Goal: Task Accomplishment & Management: Manage account settings

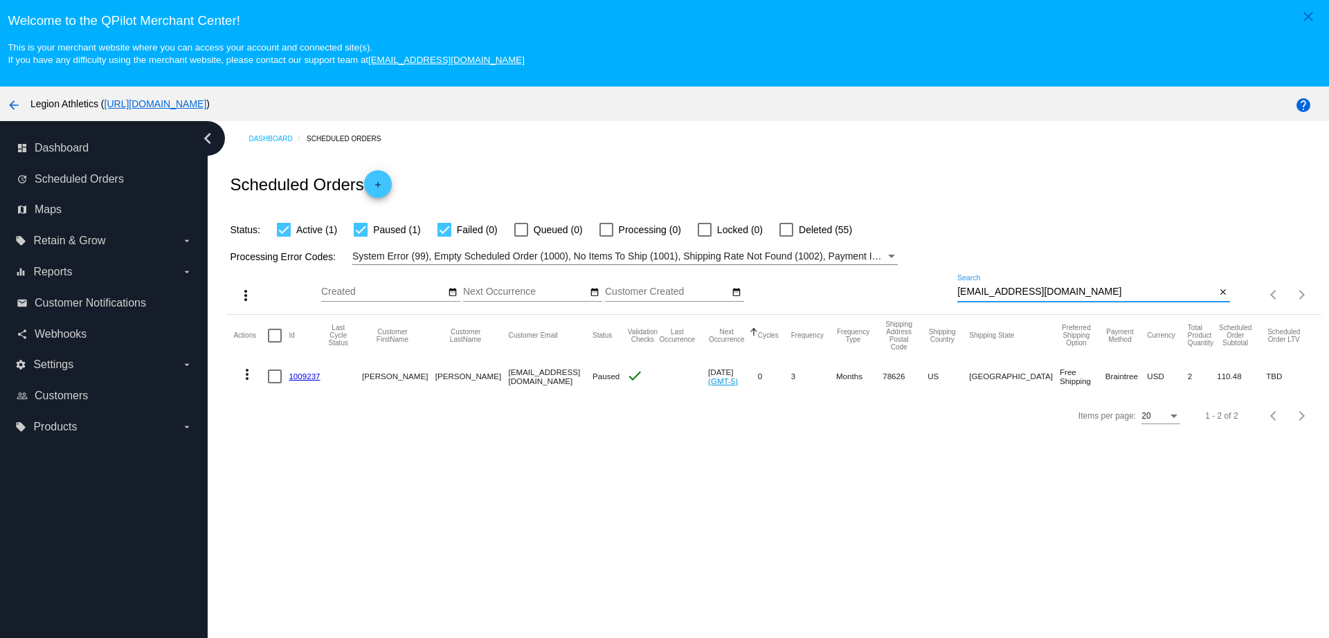
click at [897, 289] on div "more_vert Sep Jan Feb Mar [DATE]" at bounding box center [773, 289] width 1094 height 49
type input "[EMAIL_ADDRESS][DOMAIN_NAME]"
click at [295, 375] on link "867694" at bounding box center [302, 376] width 27 height 9
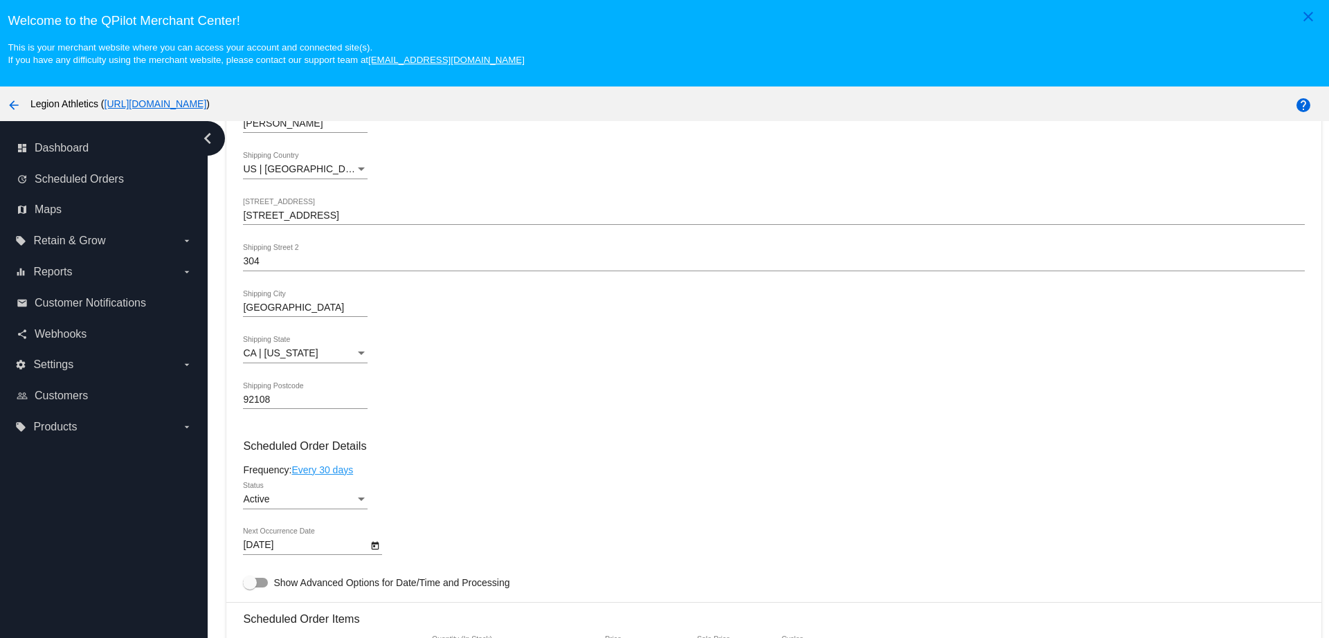
scroll to position [432, 0]
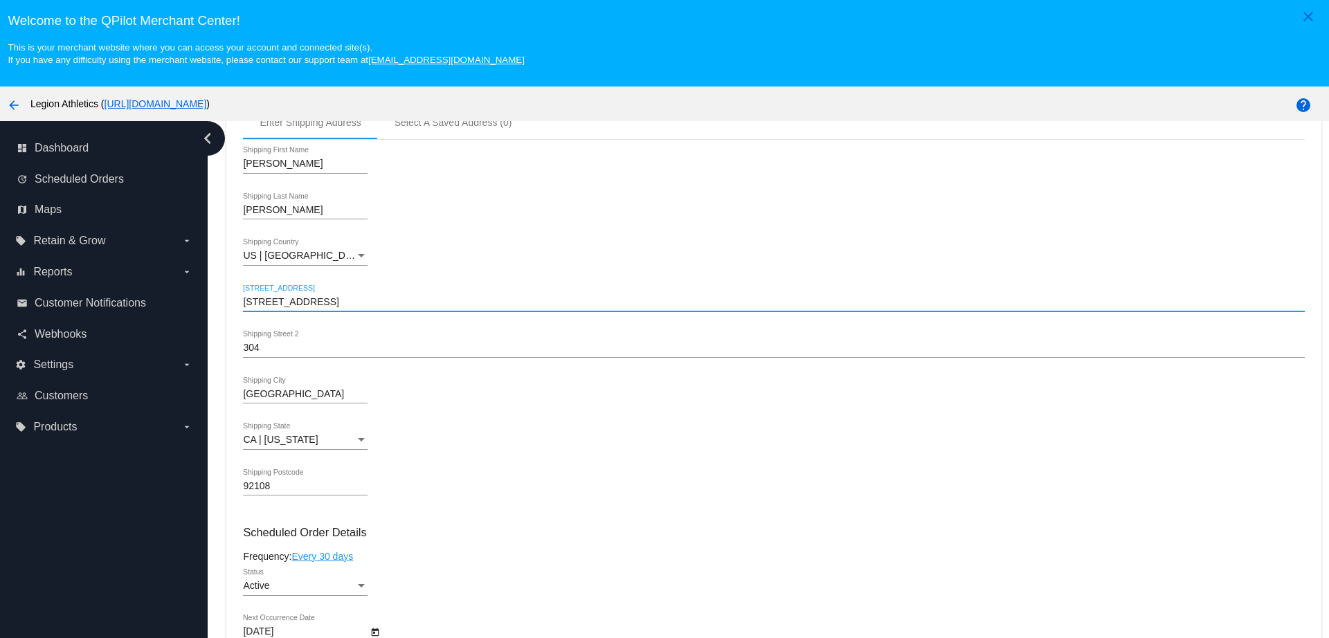
drag, startPoint x: 340, startPoint y: 299, endPoint x: 237, endPoint y: 299, distance: 103.8
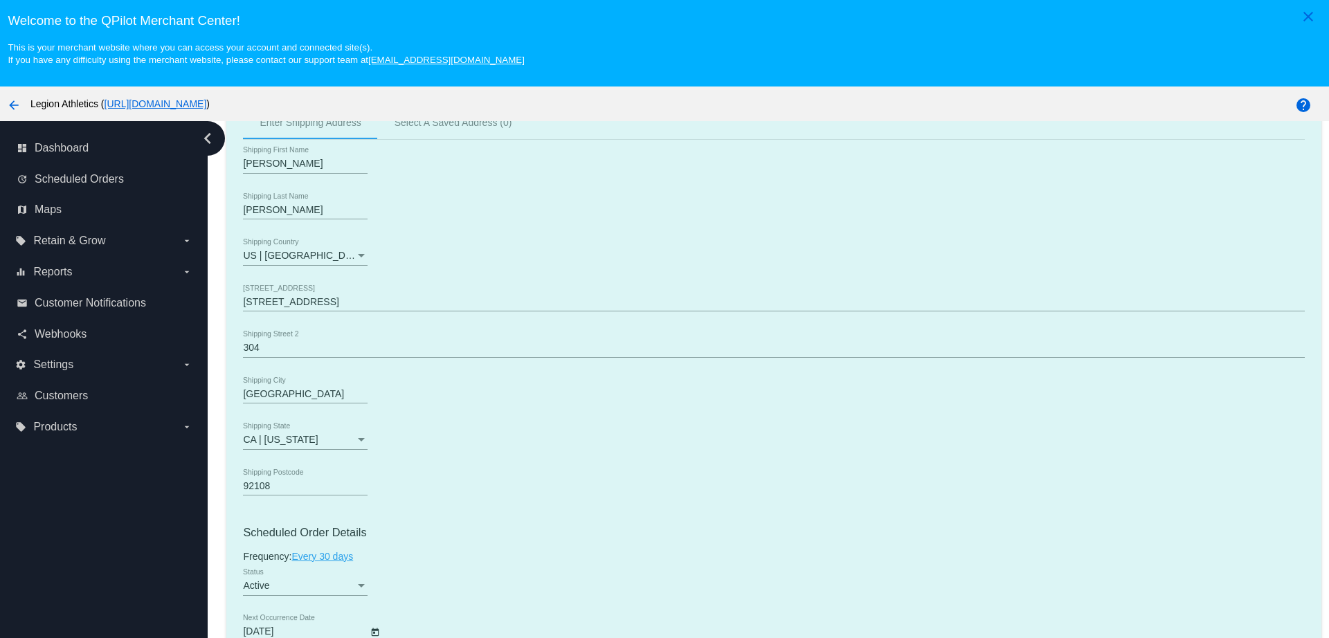
drag, startPoint x: 282, startPoint y: 349, endPoint x: 244, endPoint y: 349, distance: 38.1
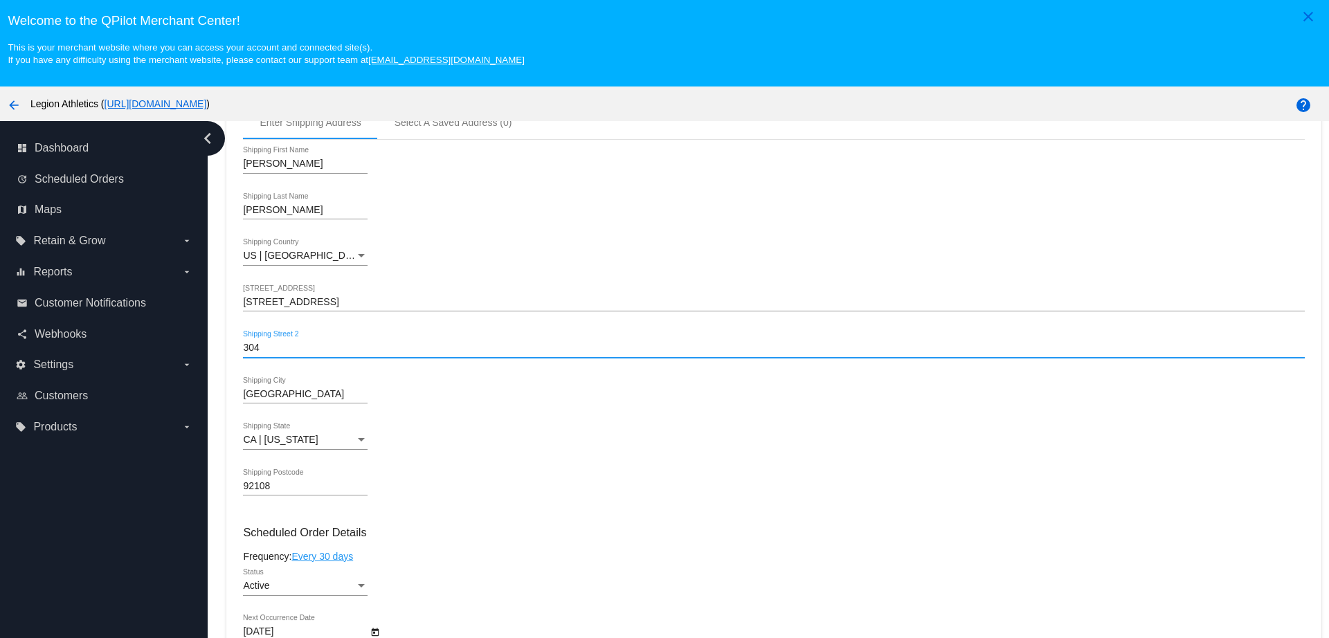
drag, startPoint x: 264, startPoint y: 349, endPoint x: 237, endPoint y: 350, distance: 27.0
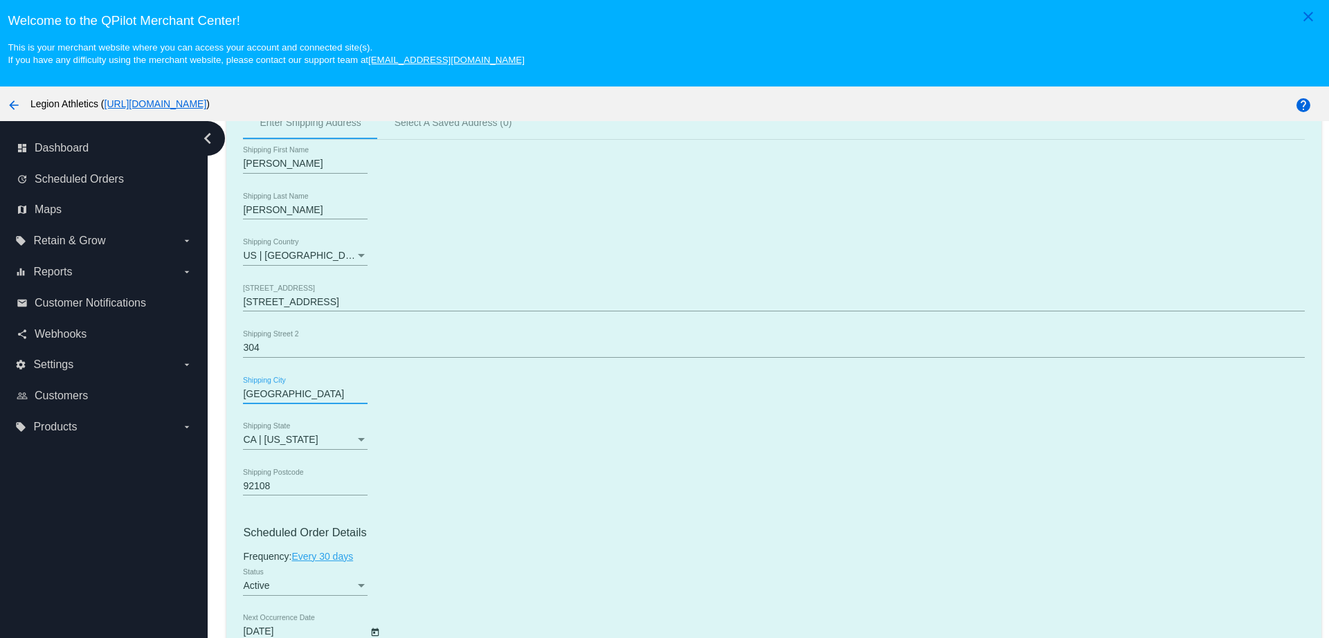
drag, startPoint x: 292, startPoint y: 392, endPoint x: 243, endPoint y: 392, distance: 49.1
drag, startPoint x: 282, startPoint y: 489, endPoint x: 206, endPoint y: 481, distance: 76.5
click at [206, 481] on div "dashboard Dashboard update Scheduled Orders map Maps local_offer Retain & Grow …" at bounding box center [664, 405] width 1329 height 569
